Goal: Transaction & Acquisition: Purchase product/service

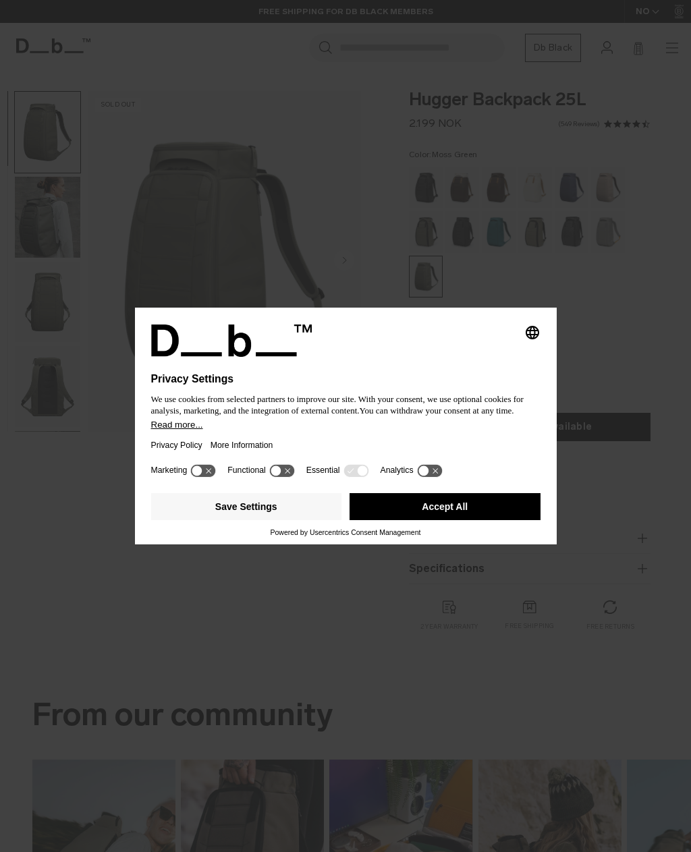
click at [497, 506] on button "Accept All" at bounding box center [445, 506] width 191 height 27
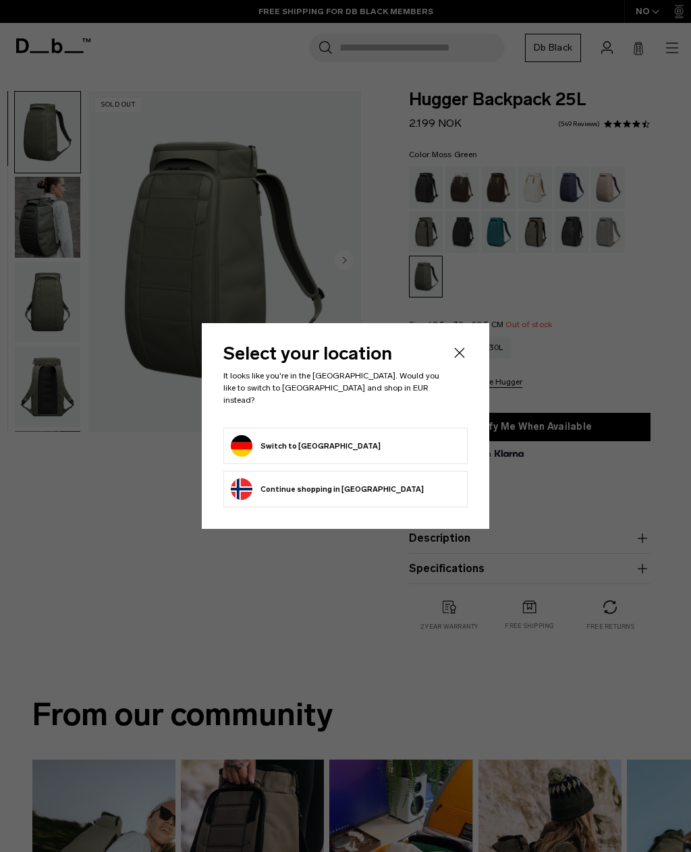
click at [264, 435] on button "Switch to Germany" at bounding box center [306, 446] width 150 height 22
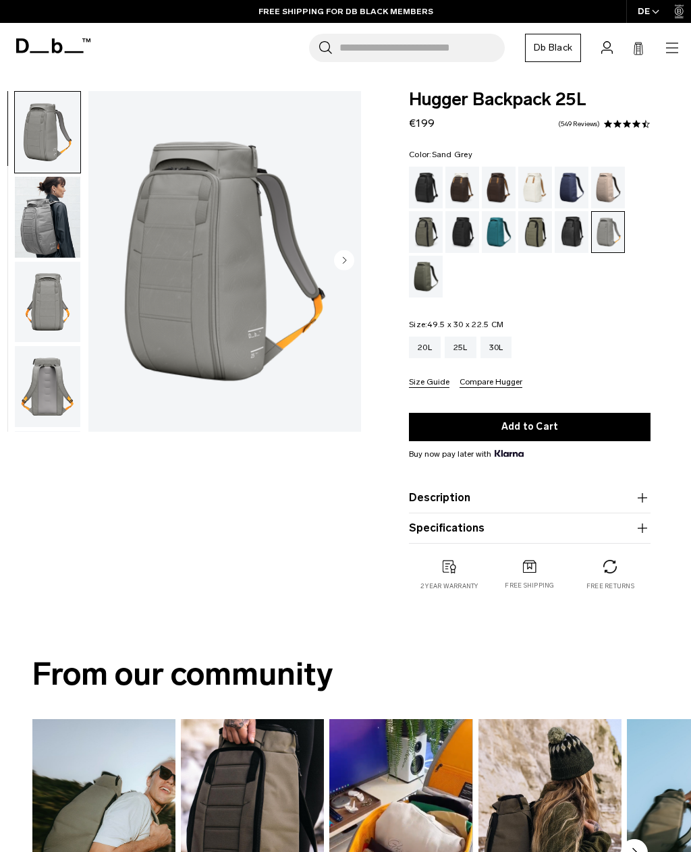
click at [55, 223] on img "button" at bounding box center [47, 217] width 65 height 81
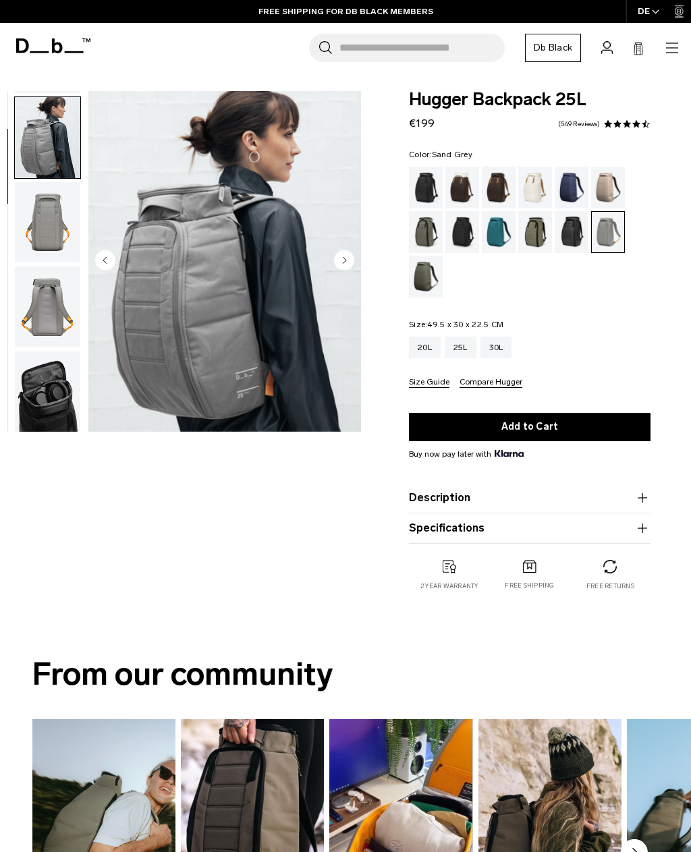
scroll to position [86, 0]
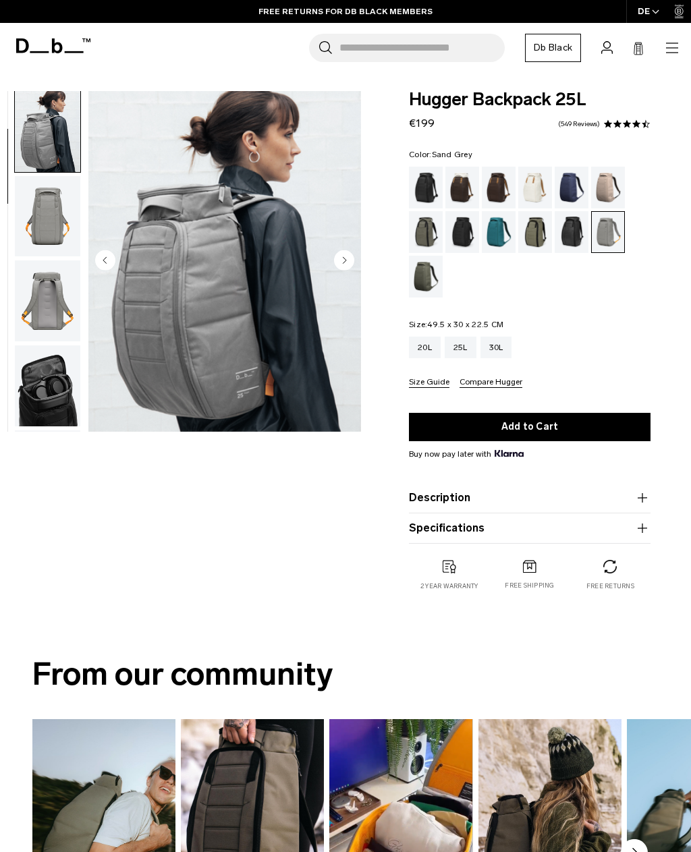
click at [58, 302] on img "button" at bounding box center [47, 300] width 65 height 81
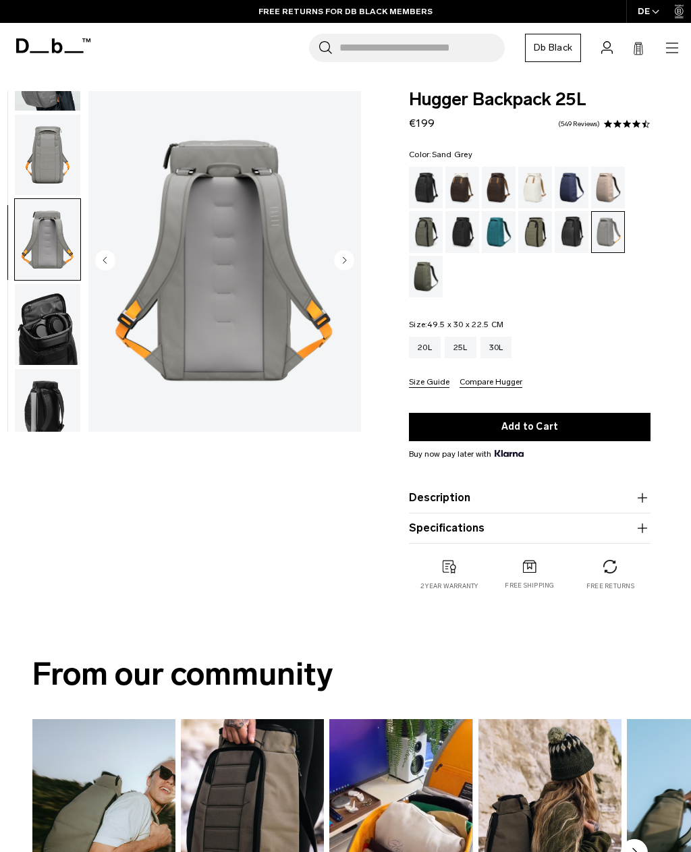
scroll to position [258, 0]
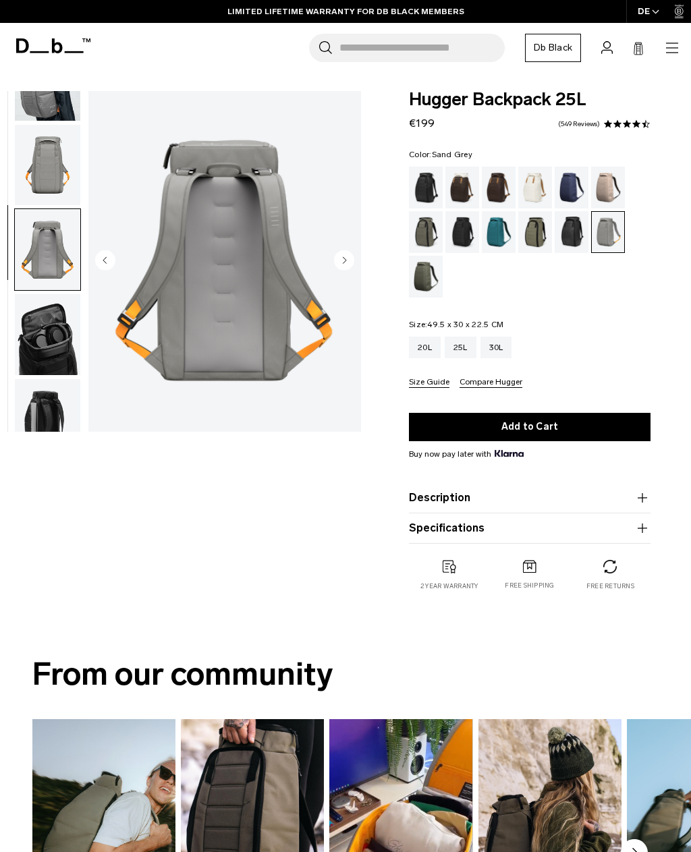
click at [47, 154] on img "button" at bounding box center [47, 165] width 65 height 81
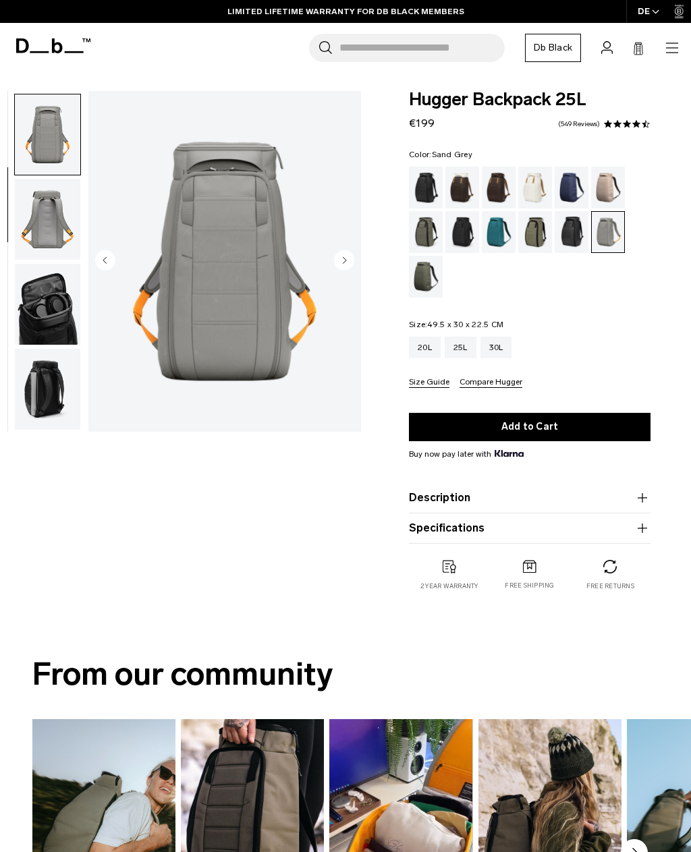
scroll to position [171, 0]
click at [422, 354] on div "20L" at bounding box center [425, 348] width 32 height 22
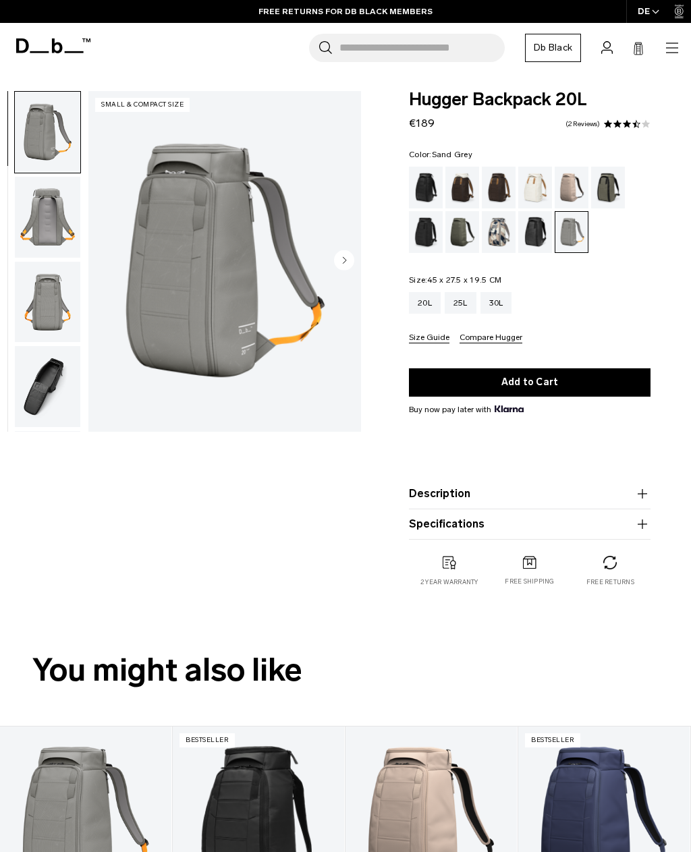
click at [55, 215] on img "button" at bounding box center [47, 217] width 65 height 81
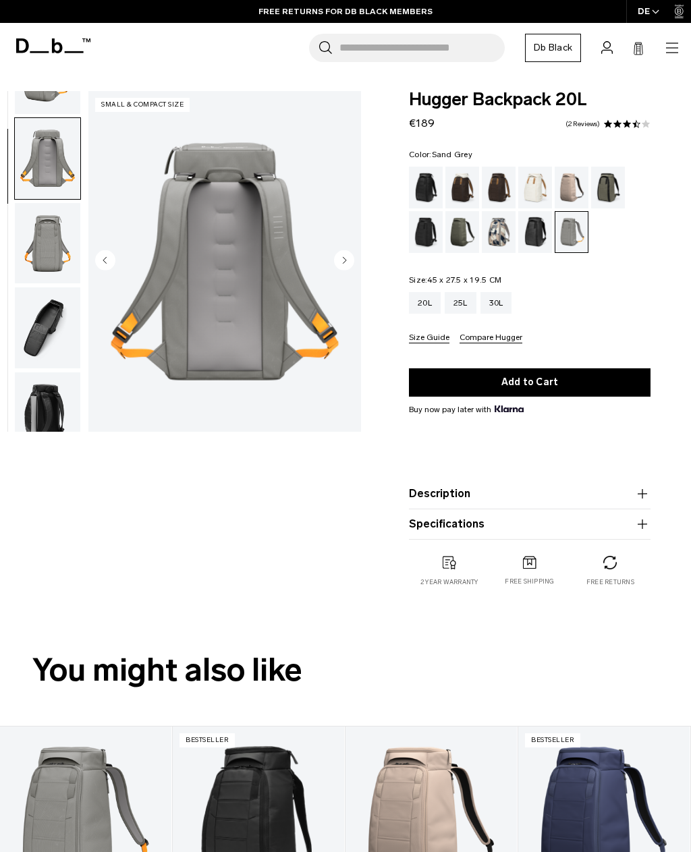
scroll to position [86, 0]
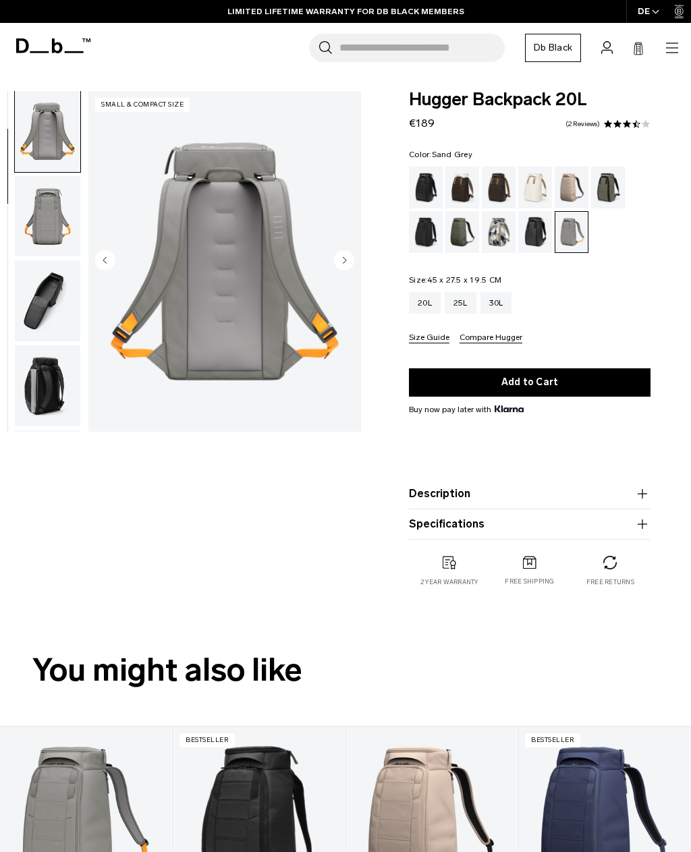
click at [63, 209] on img "button" at bounding box center [47, 216] width 65 height 81
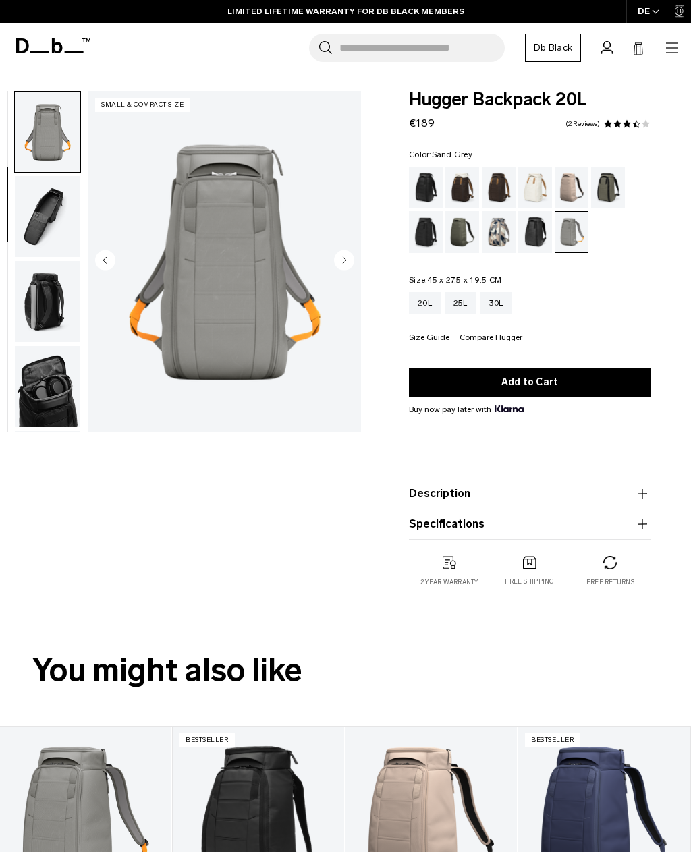
scroll to position [171, 0]
click at [342, 254] on circle "Next slide" at bounding box center [344, 260] width 20 height 20
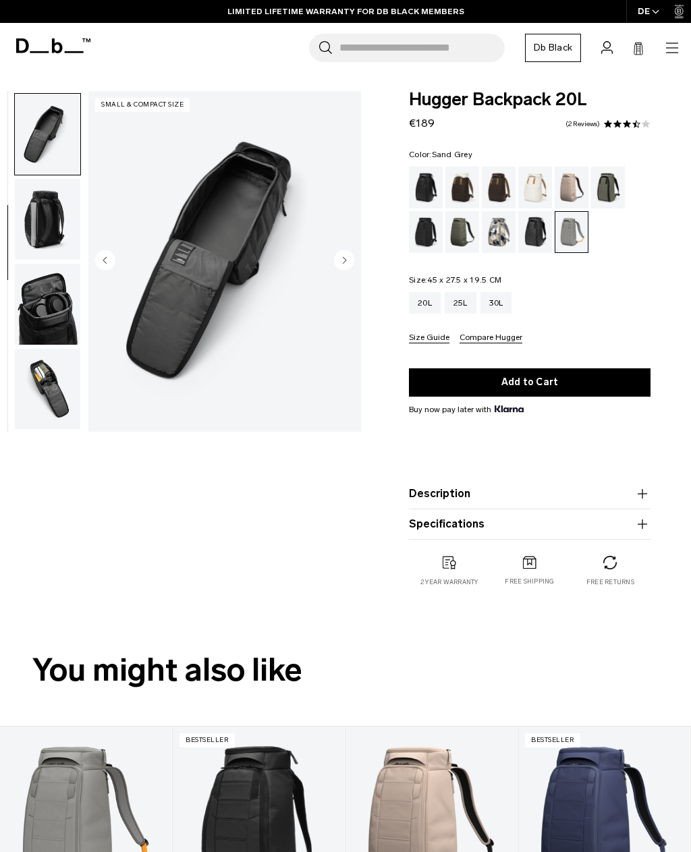
scroll to position [258, 0]
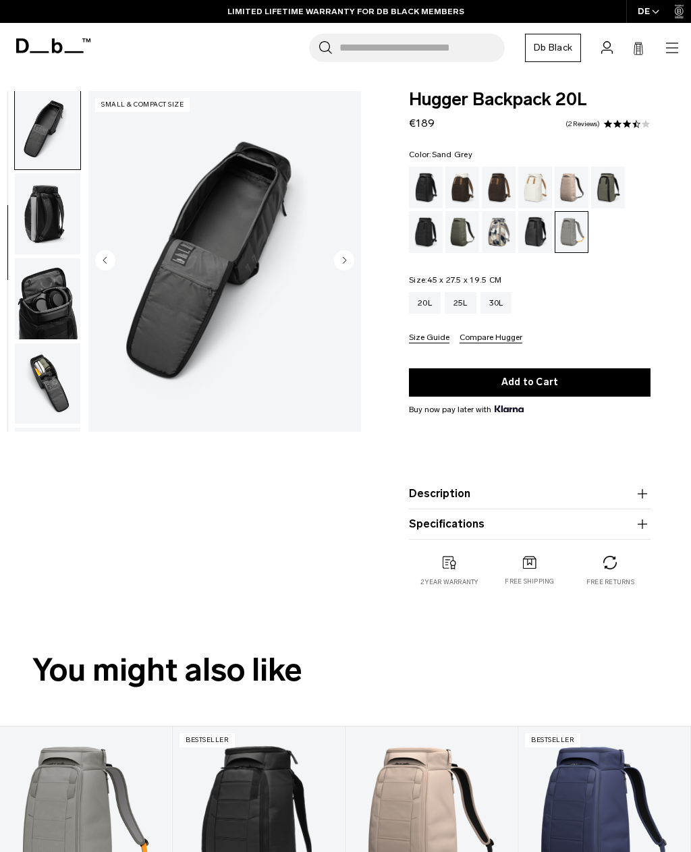
click at [339, 262] on circle "Next slide" at bounding box center [344, 260] width 20 height 20
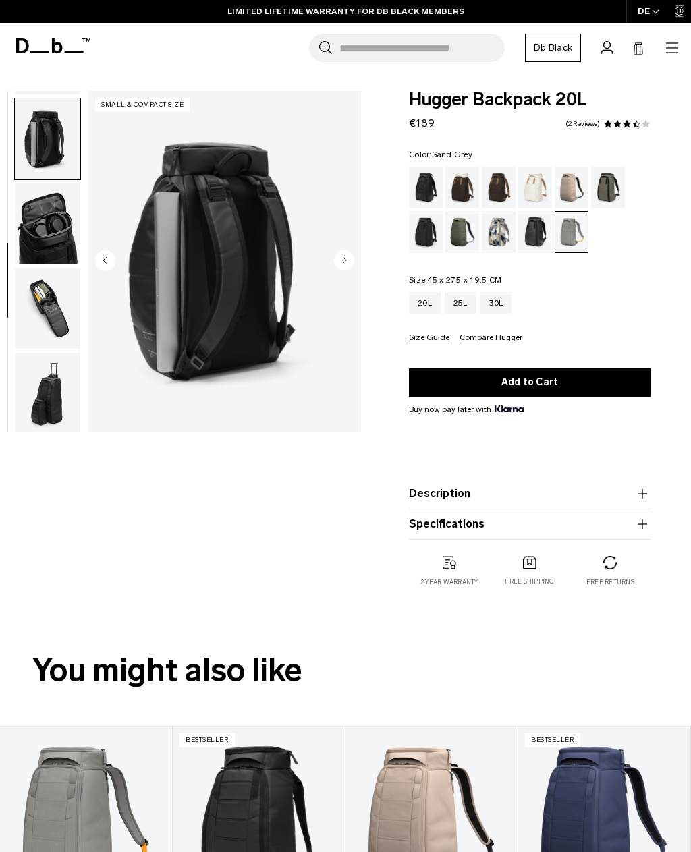
scroll to position [343, 0]
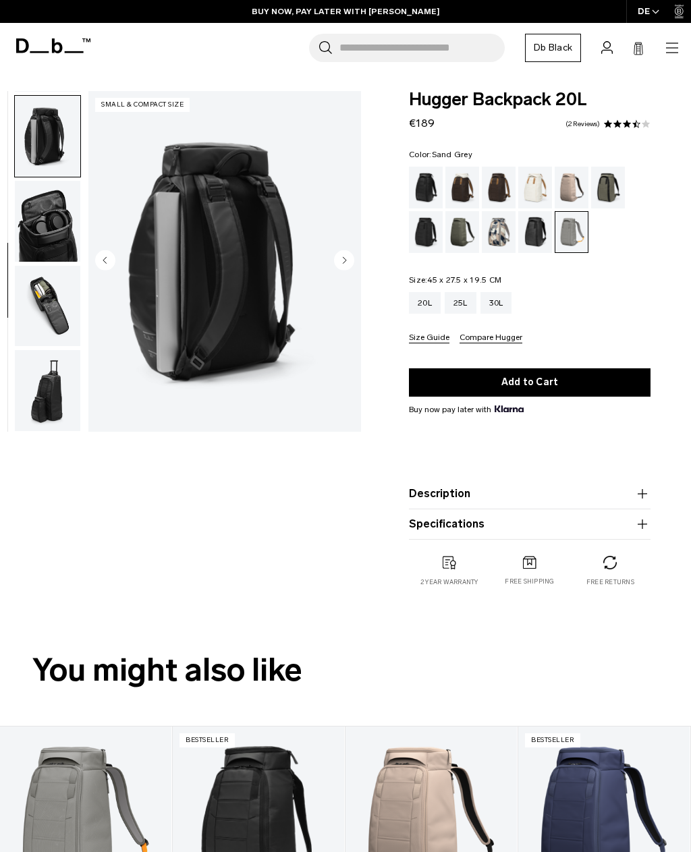
click at [343, 260] on icon "Next slide" at bounding box center [344, 260] width 3 height 6
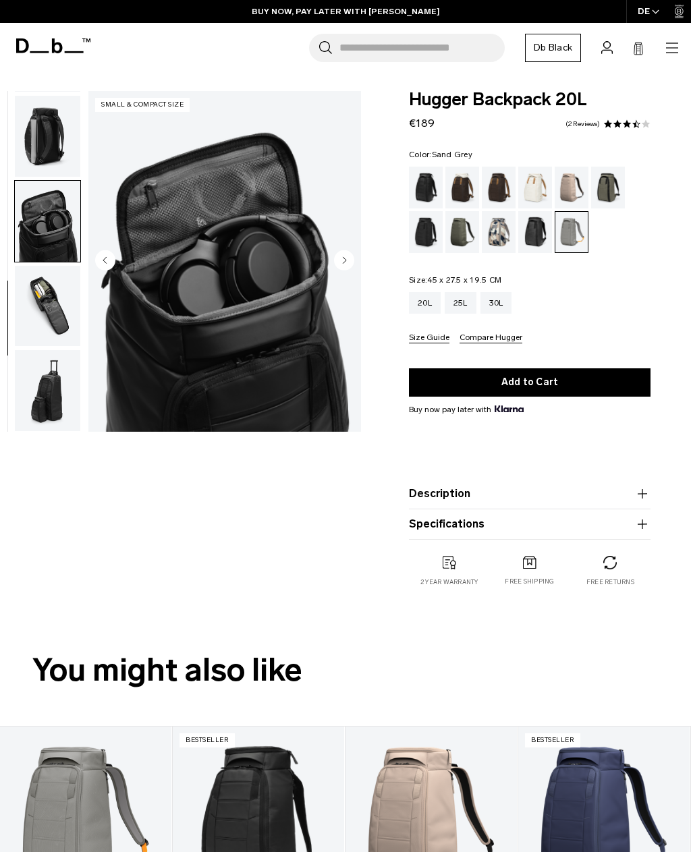
click at [343, 260] on icon "Next slide" at bounding box center [344, 260] width 3 height 6
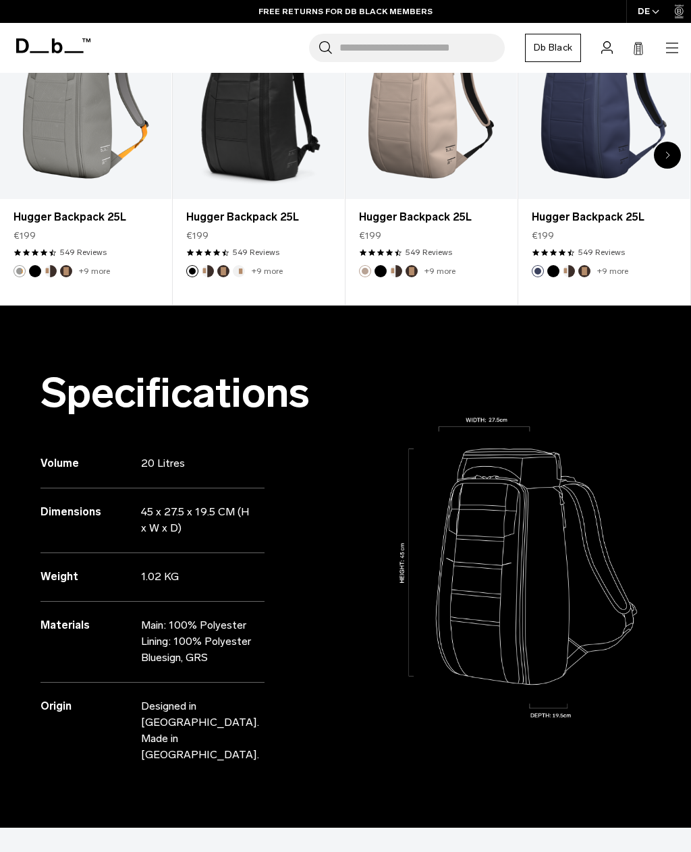
scroll to position [0, 0]
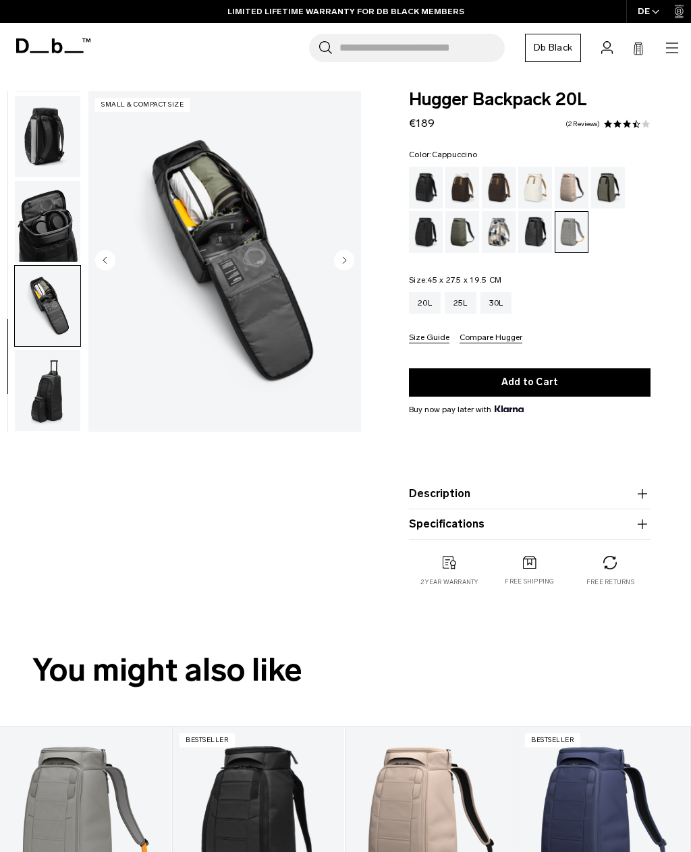
click at [462, 180] on div "Cappuccino" at bounding box center [462, 188] width 34 height 42
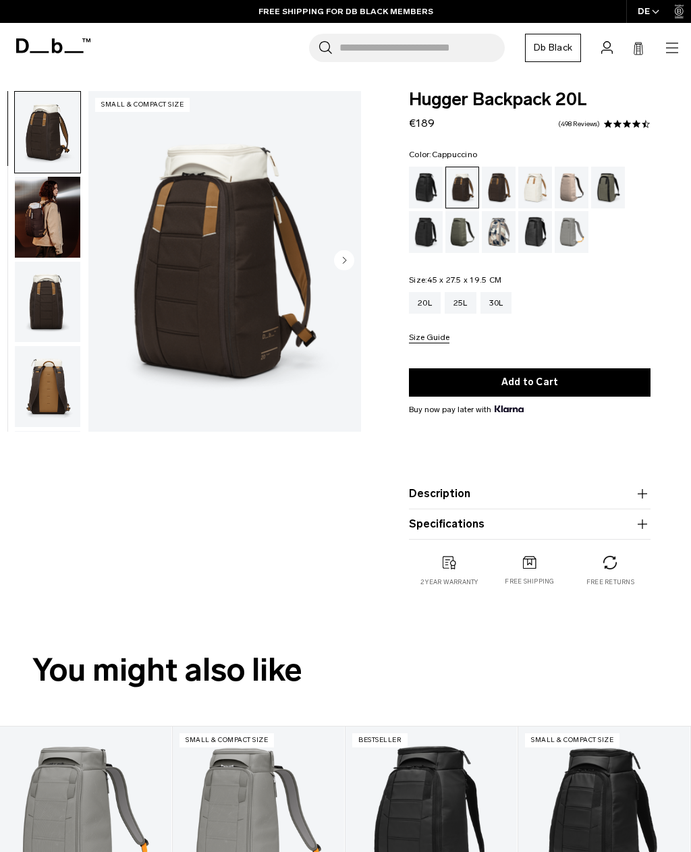
click at [572, 183] on div "Fogbow Beige" at bounding box center [572, 188] width 34 height 42
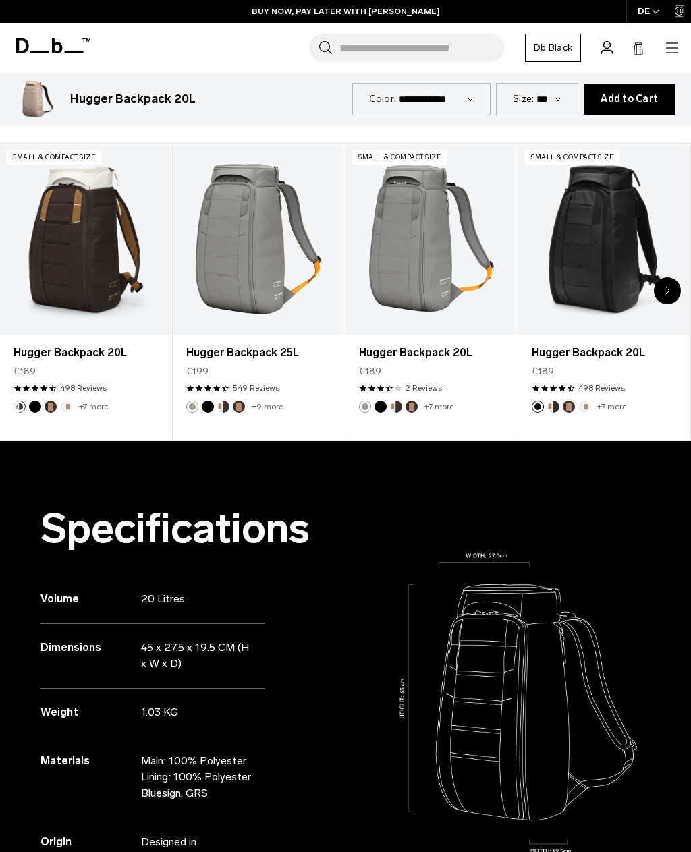
scroll to position [586, 0]
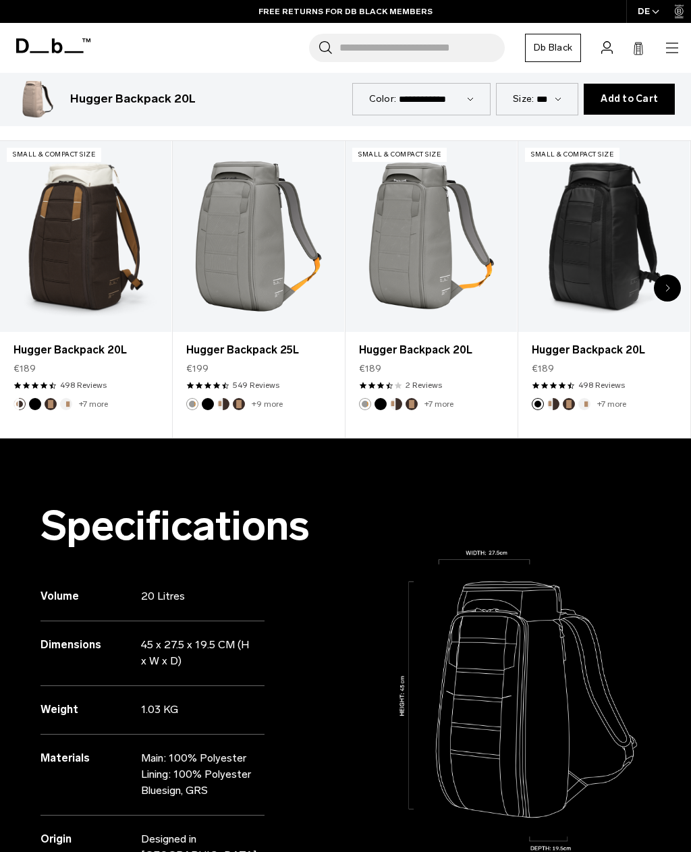
click at [472, 479] on div at bounding box center [517, 700] width 345 height 523
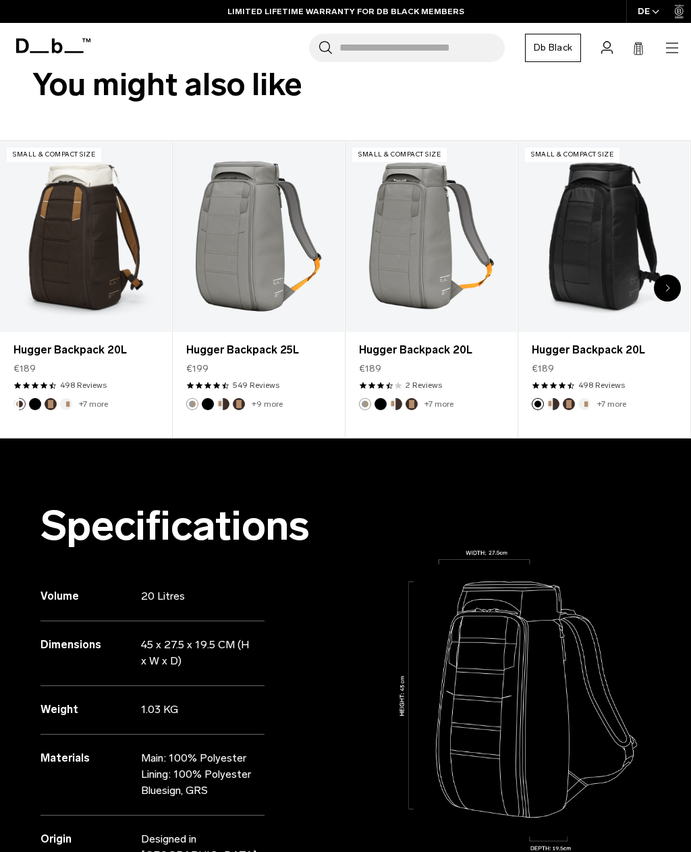
scroll to position [0, 0]
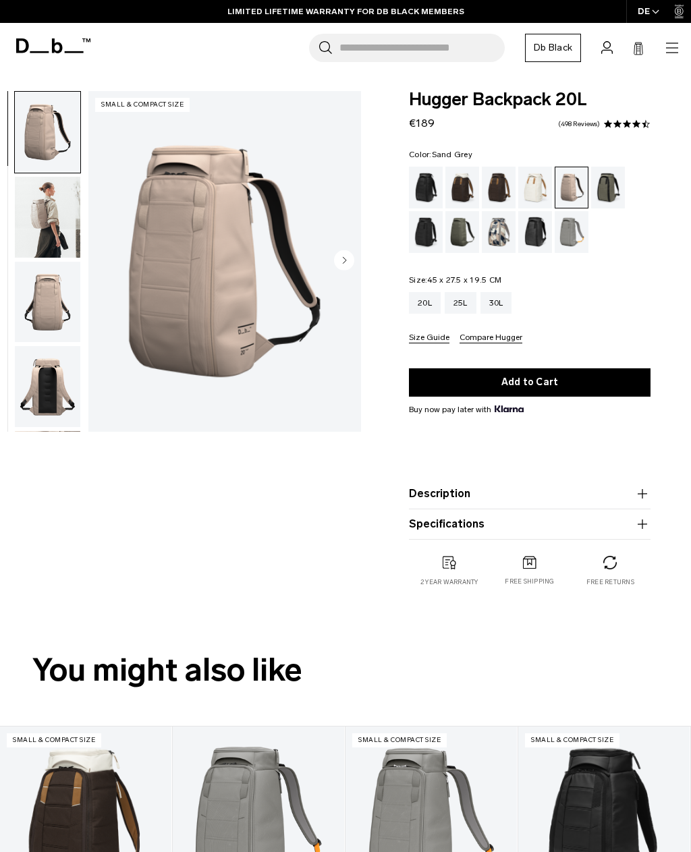
click at [573, 230] on div "Sand Grey" at bounding box center [572, 232] width 34 height 42
